Goal: Task Accomplishment & Management: Use online tool/utility

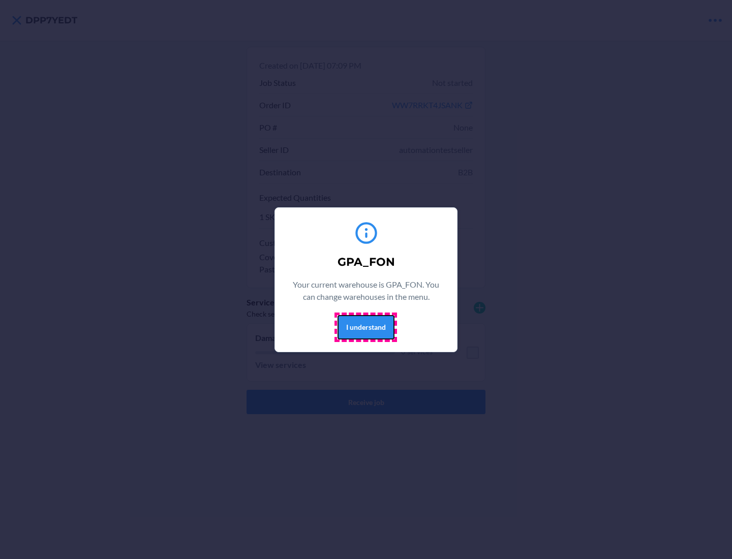
click at [366, 327] on button "I understand" at bounding box center [366, 327] width 57 height 24
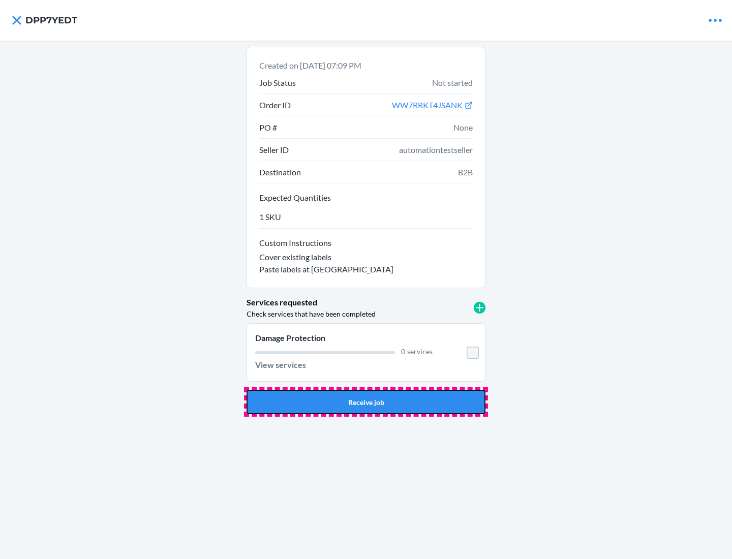
click at [366, 402] on button "Receive job" at bounding box center [366, 402] width 239 height 24
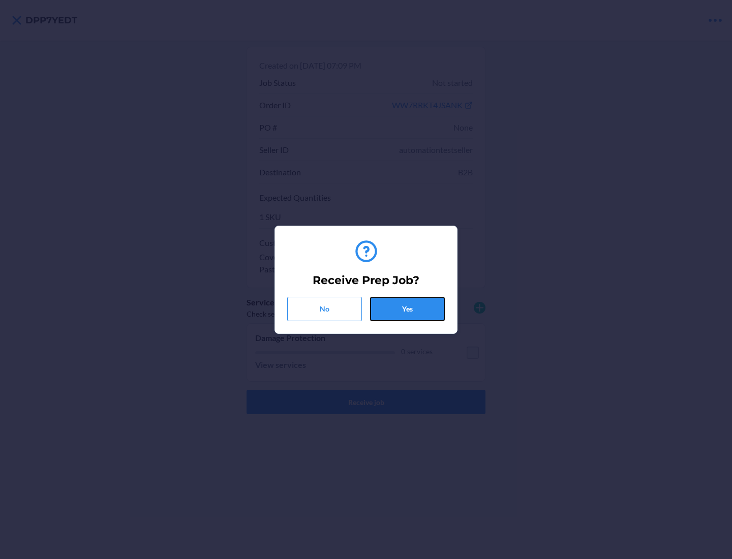
click at [407, 309] on button "Yes" at bounding box center [407, 309] width 75 height 24
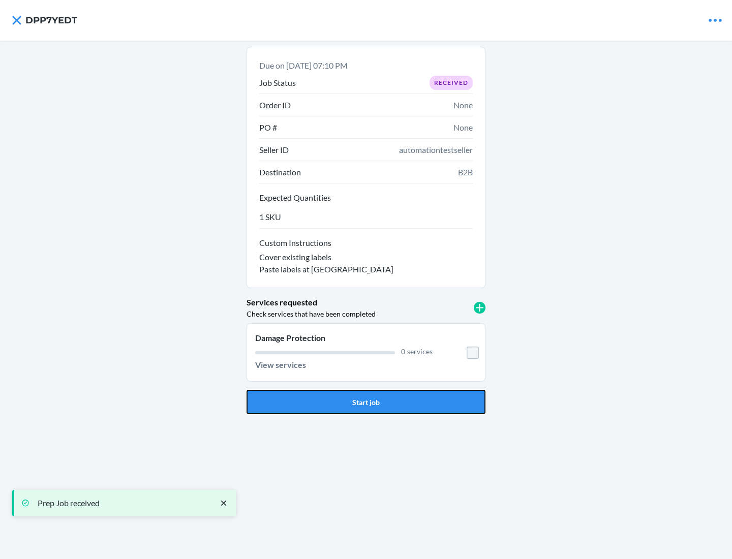
click at [366, 402] on button "Start job" at bounding box center [366, 402] width 239 height 24
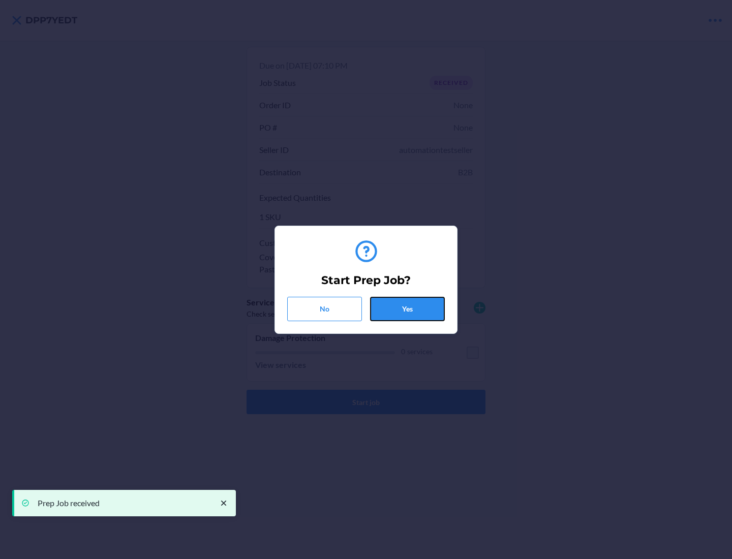
click at [407, 309] on button "Yes" at bounding box center [407, 309] width 75 height 24
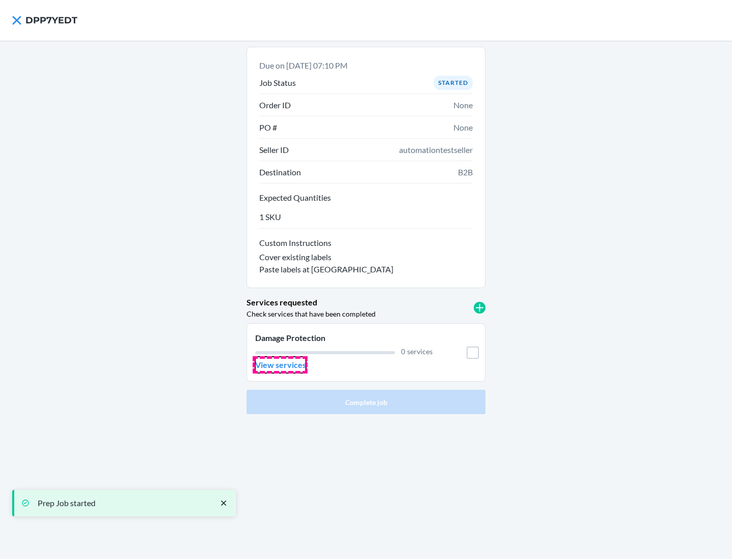
click at [280, 365] on p "View services" at bounding box center [280, 365] width 51 height 12
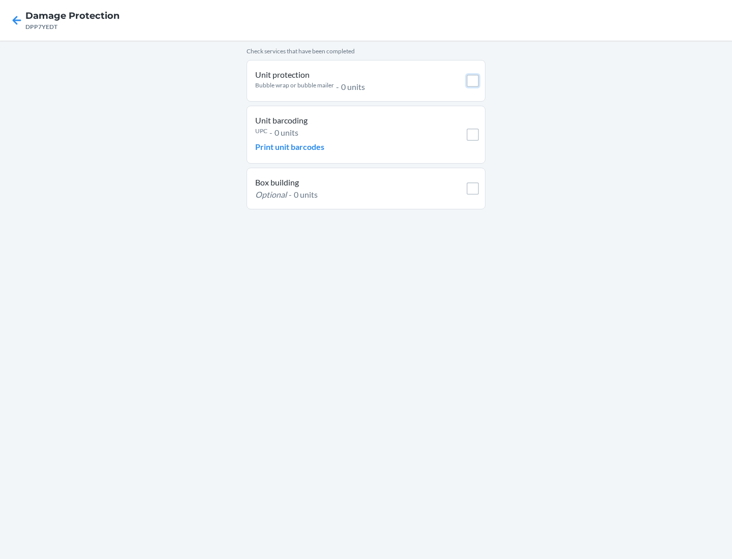
click at [473, 81] on input "checkbox" at bounding box center [473, 81] width 12 height 12
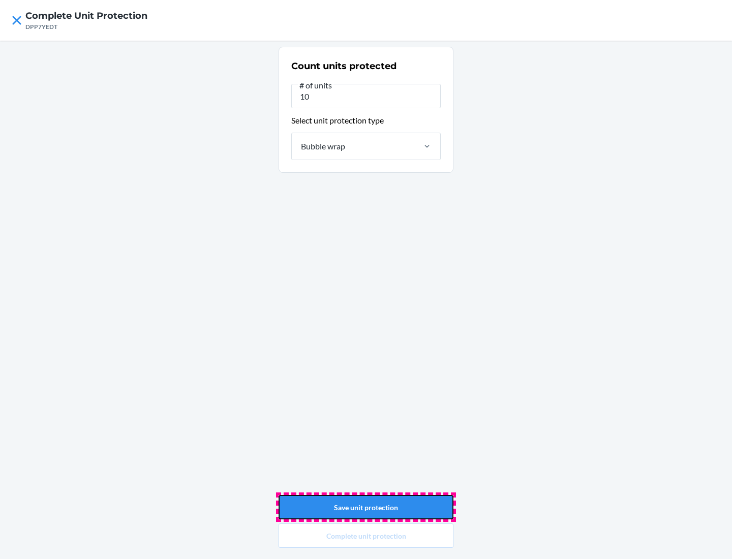
click at [366, 507] on button "Save unit protection" at bounding box center [366, 507] width 175 height 24
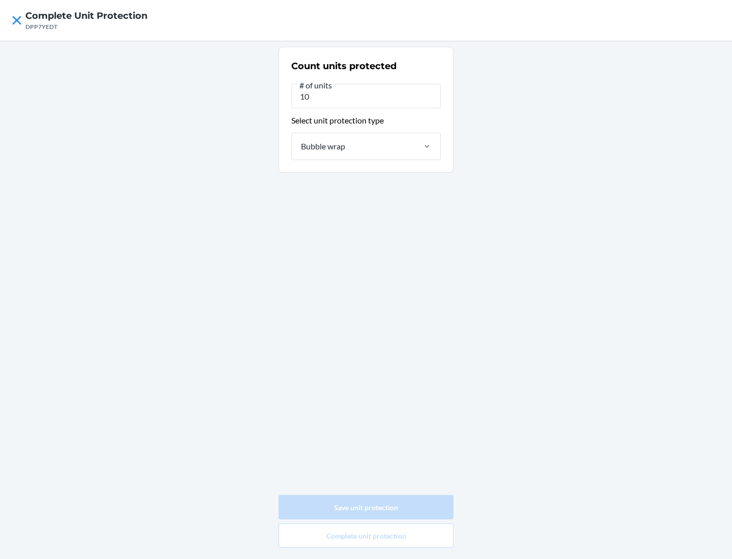
type input "0"
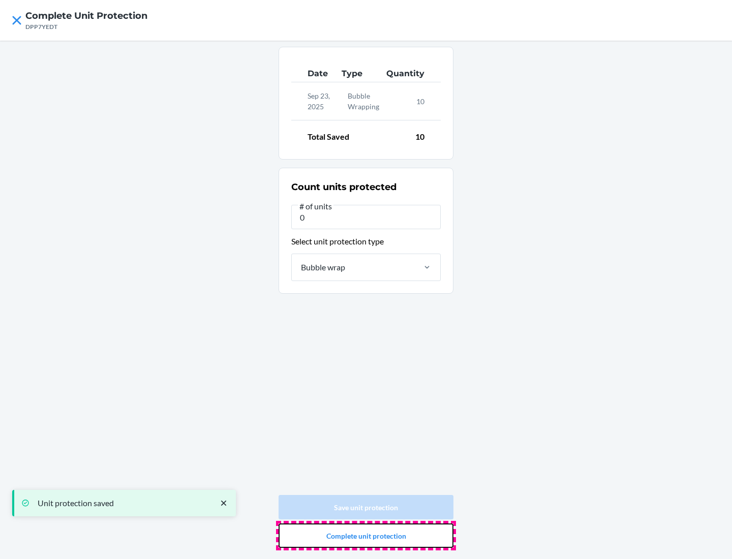
click at [366, 536] on button "Complete unit protection" at bounding box center [366, 536] width 175 height 24
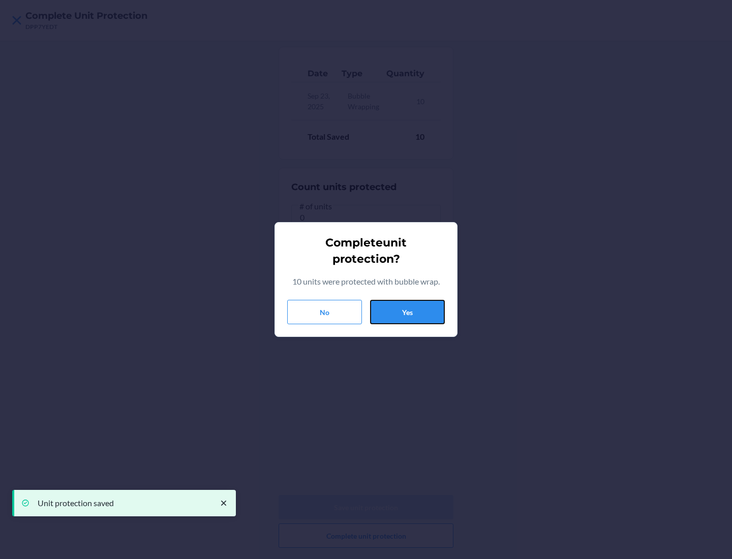
click at [407, 312] on button "Yes" at bounding box center [407, 312] width 75 height 24
